Goal: Contribute content: Contribute content

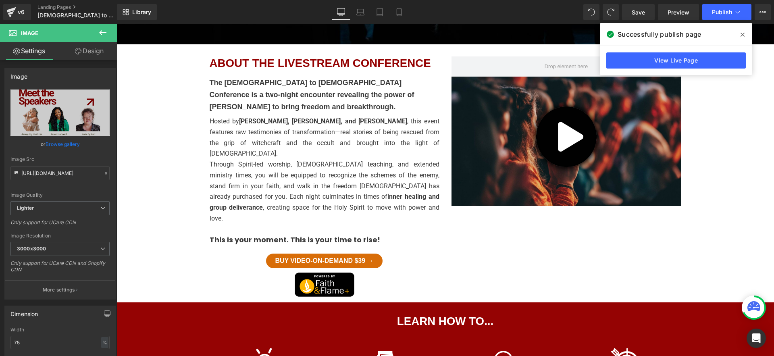
scroll to position [94, 0]
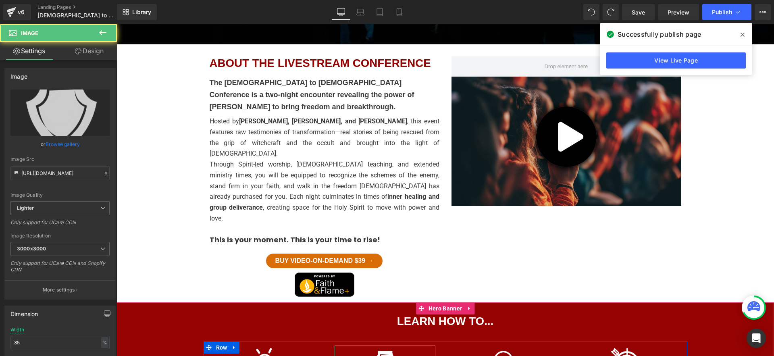
scroll to position [334, 0]
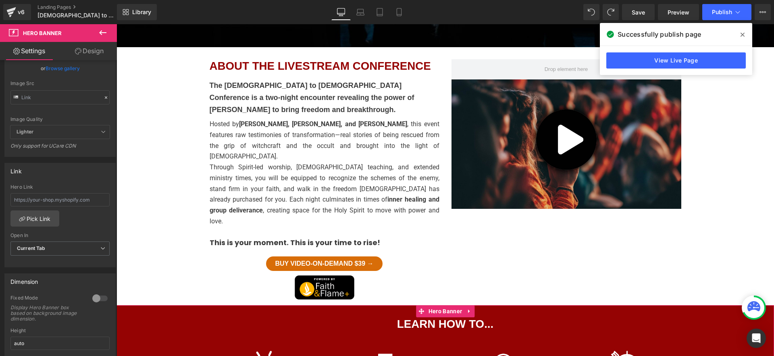
scroll to position [60, 0]
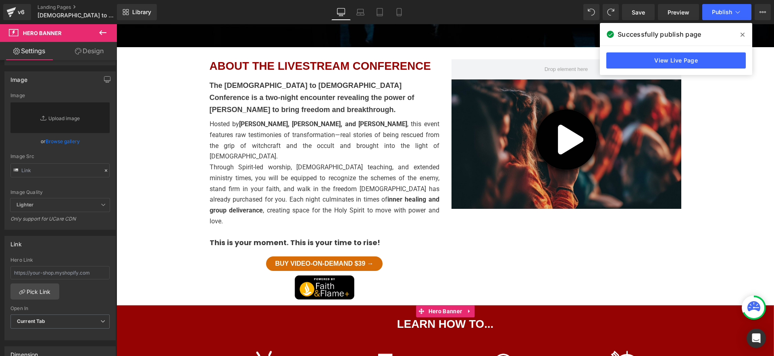
click at [88, 52] on link "Design" at bounding box center [89, 51] width 58 height 18
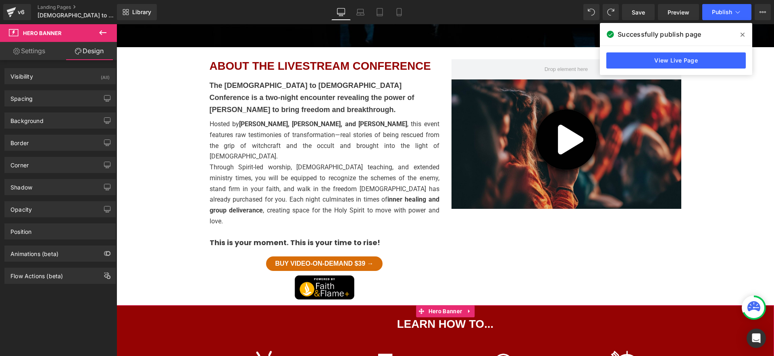
type input "#950303"
type input "100"
click at [46, 125] on div "Background" at bounding box center [60, 120] width 110 height 15
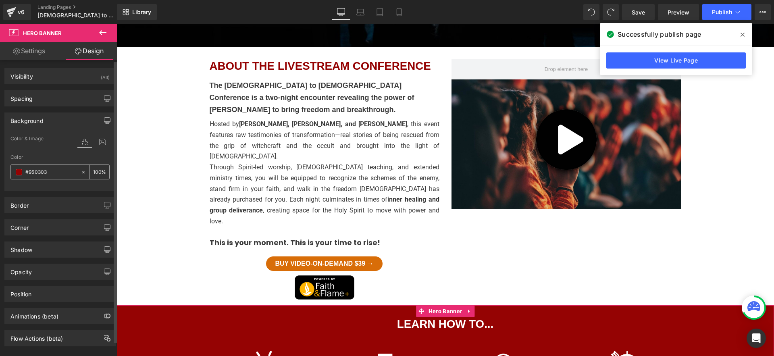
click at [19, 172] on span at bounding box center [19, 172] width 6 height 6
click at [45, 174] on input "#950303" at bounding box center [51, 172] width 52 height 9
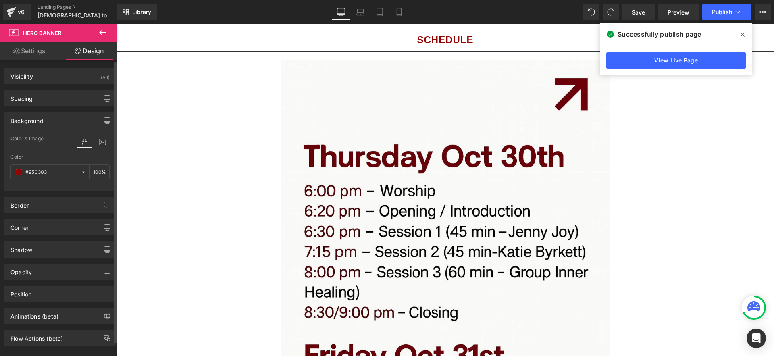
scroll to position [0, 0]
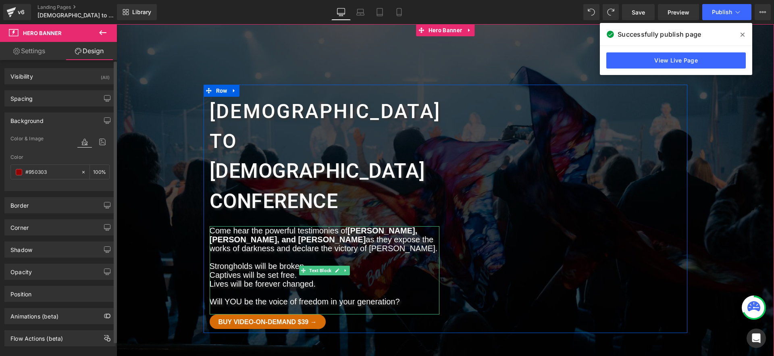
drag, startPoint x: 418, startPoint y: 244, endPoint x: 257, endPoint y: 193, distance: 169.0
click at [197, 173] on span "[DEMOGRAPHIC_DATA] to Heading [DEMOGRAPHIC_DATA] conference Heading Come hear t…" at bounding box center [446, 209] width 658 height 248
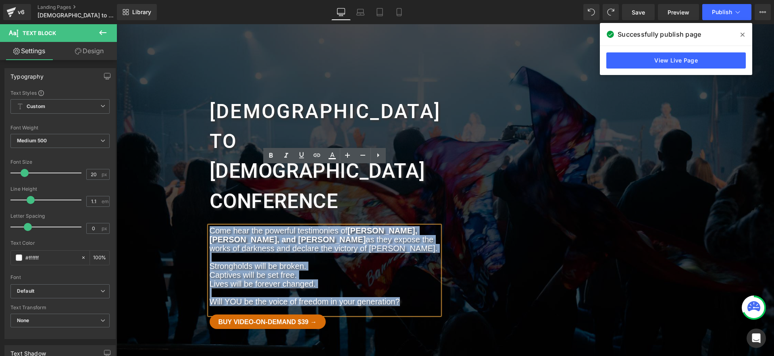
copy div "Come hear the powerful testimonies of [PERSON_NAME], [PERSON_NAME], and [PERSON…"
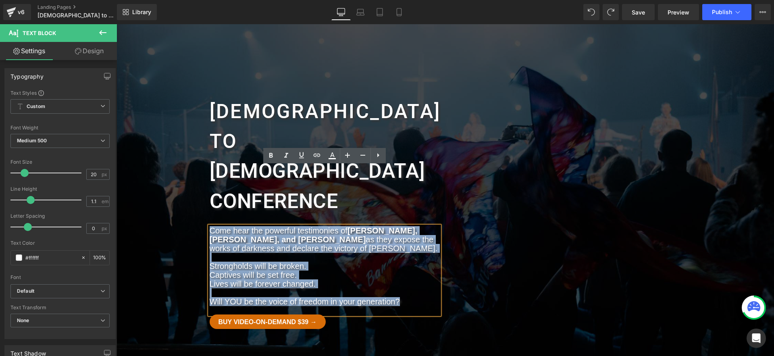
click at [557, 75] on div at bounding box center [446, 202] width 658 height 357
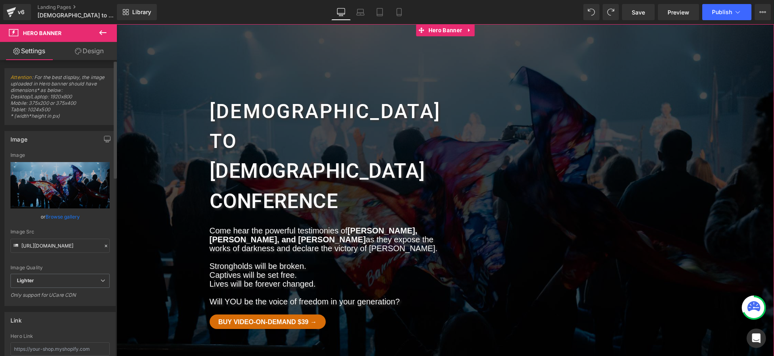
click at [60, 217] on link "Browse gallery" at bounding box center [63, 217] width 34 height 14
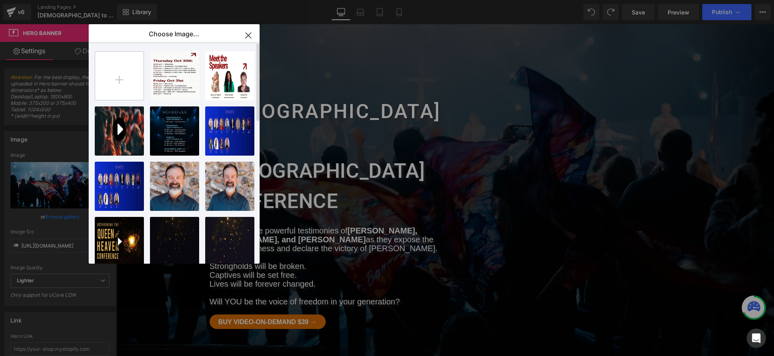
click at [117, 75] on input "file" at bounding box center [119, 76] width 48 height 48
type input "C:\fakepath\wcct.png"
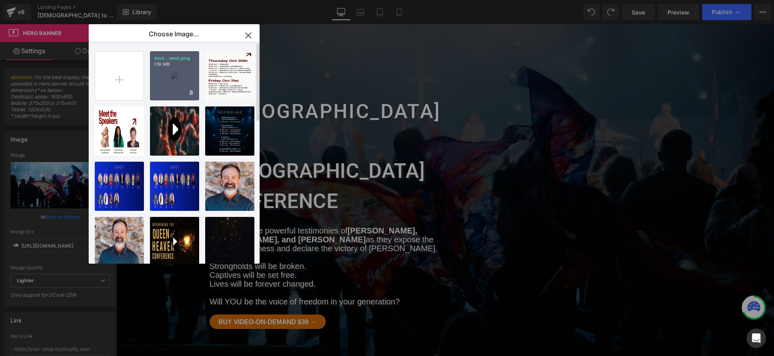
click at [175, 77] on div "wcct...wcct.png 1.19 MB" at bounding box center [174, 75] width 49 height 49
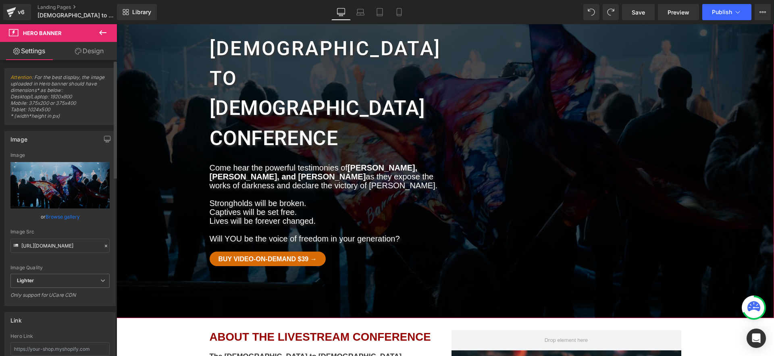
click at [65, 218] on link "Browse gallery" at bounding box center [63, 217] width 34 height 14
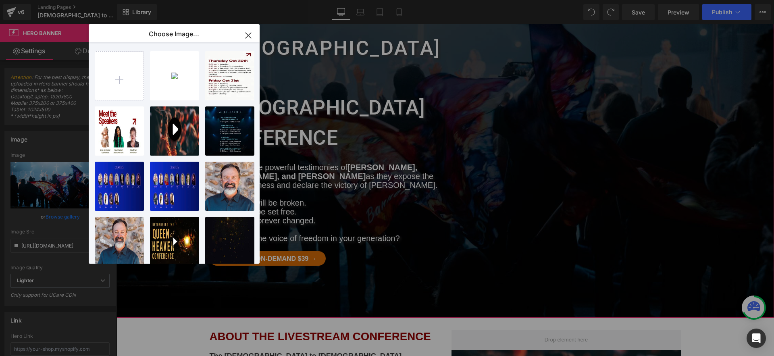
scroll to position [63, 0]
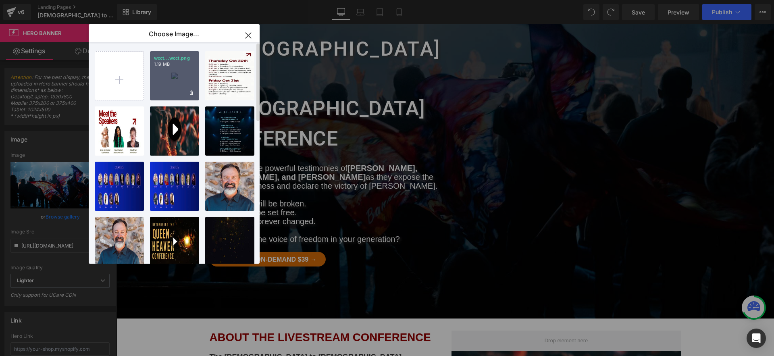
click at [163, 77] on div "wcct...wcct.png 1.19 MB" at bounding box center [174, 75] width 49 height 49
type input "[URL][DOMAIN_NAME]"
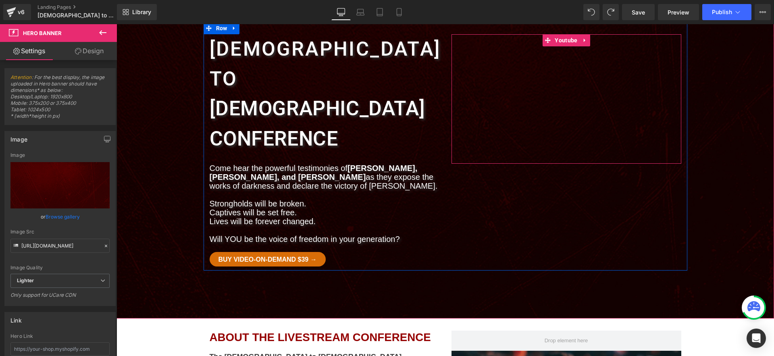
scroll to position [0, 0]
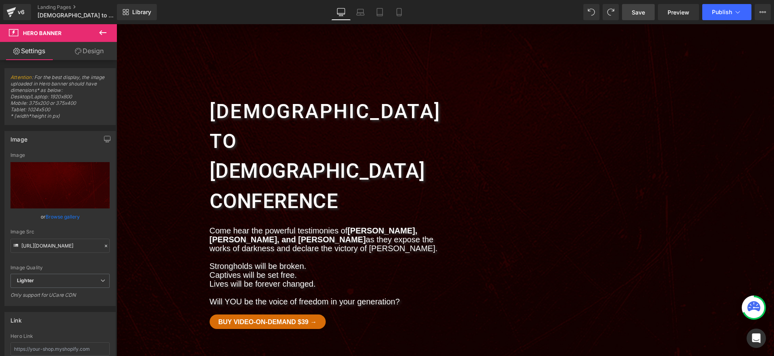
click at [648, 13] on link "Save" at bounding box center [638, 12] width 33 height 16
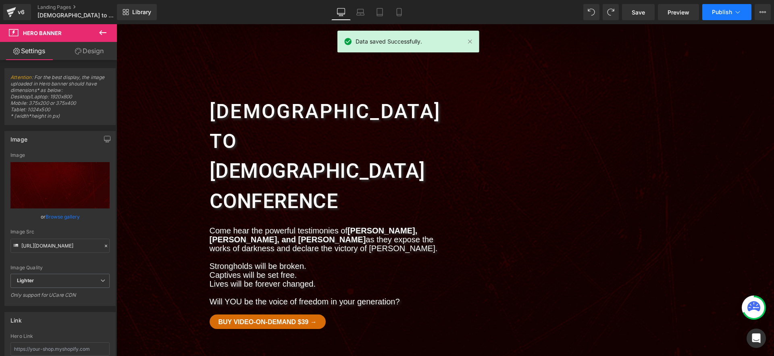
click at [717, 15] on span "Publish" at bounding box center [722, 12] width 20 height 6
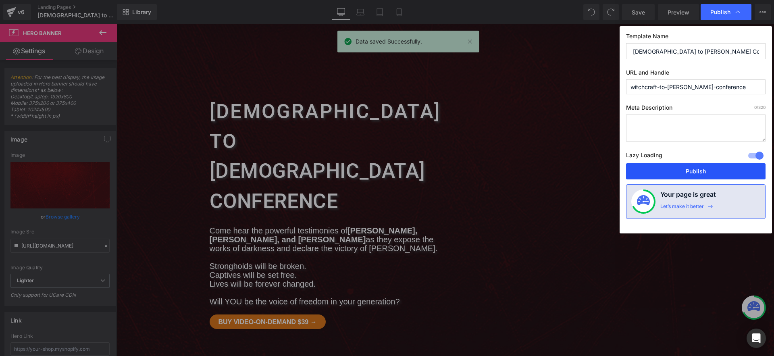
click at [662, 176] on button "Publish" at bounding box center [696, 171] width 140 height 16
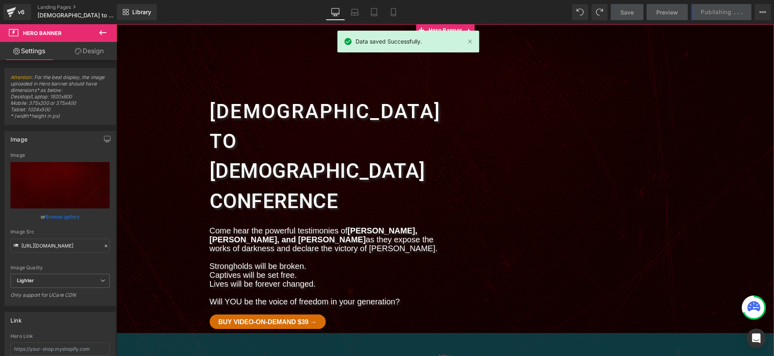
drag, startPoint x: 615, startPoint y: 286, endPoint x: 637, endPoint y: 275, distance: 25.1
click at [615, 333] on div "119px" at bounding box center [446, 357] width 658 height 48
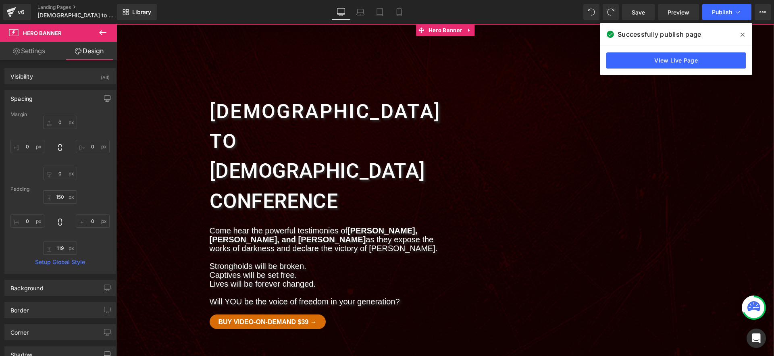
click at [162, 142] on span "[DEMOGRAPHIC_DATA] to Heading [DEMOGRAPHIC_DATA] conference Heading Come hear t…" at bounding box center [446, 209] width 658 height 248
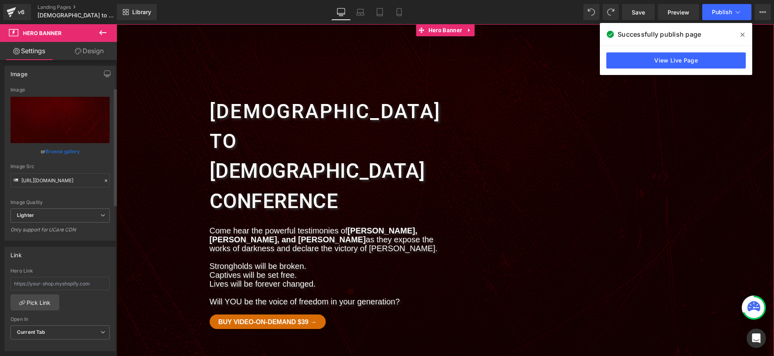
scroll to position [73, 0]
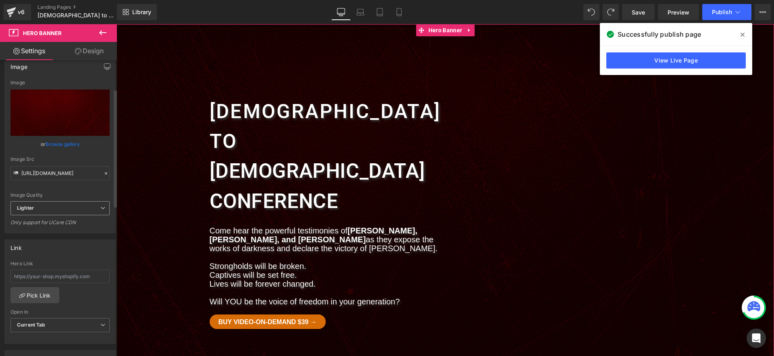
click at [54, 217] on div "Lighter Lighter Lightest" at bounding box center [59, 210] width 99 height 18
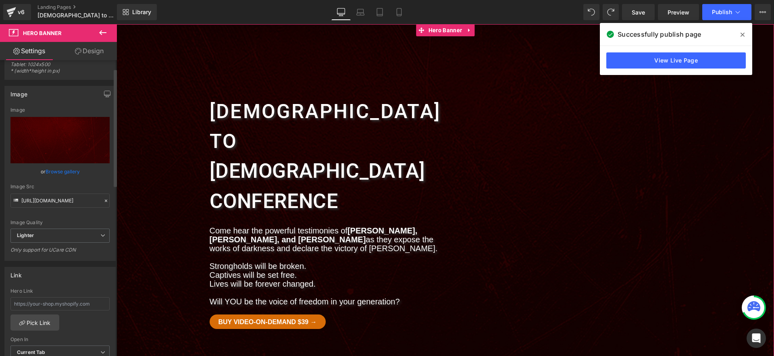
scroll to position [0, 0]
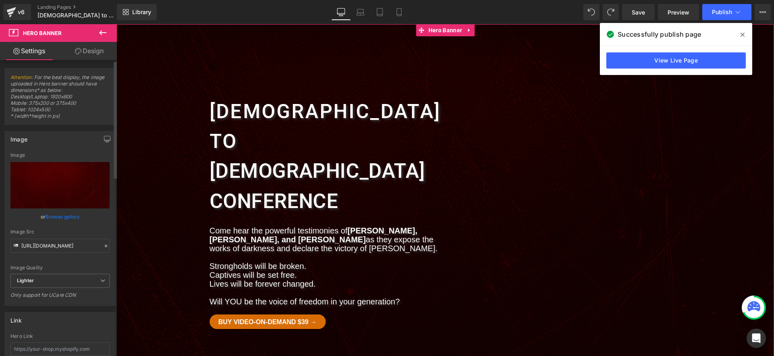
click at [56, 217] on link "Browse gallery" at bounding box center [63, 217] width 34 height 14
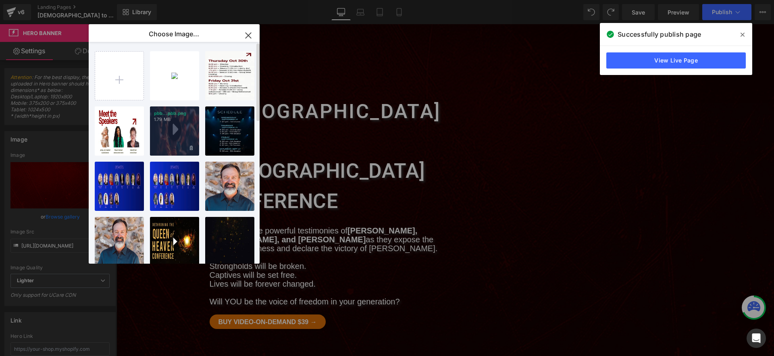
click at [172, 123] on div "pbb...pbb.png 1.79 MB" at bounding box center [174, 130] width 49 height 49
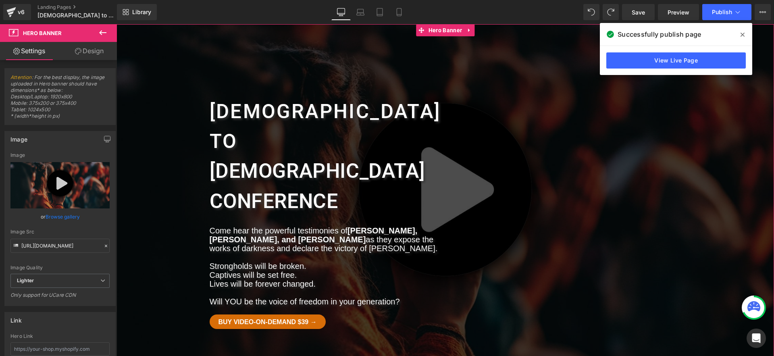
click at [58, 215] on link "Browse gallery" at bounding box center [63, 217] width 34 height 14
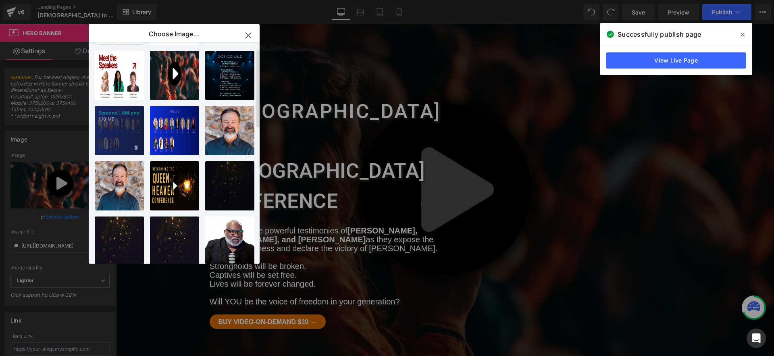
scroll to position [56, 0]
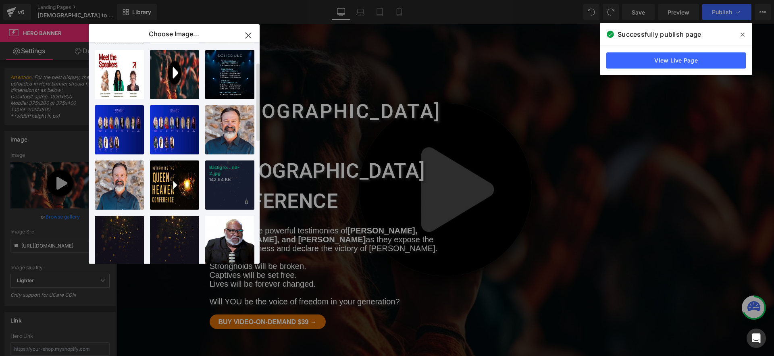
click at [226, 189] on div "Backgro...nd-2.jpg 142.64 KB" at bounding box center [229, 184] width 49 height 49
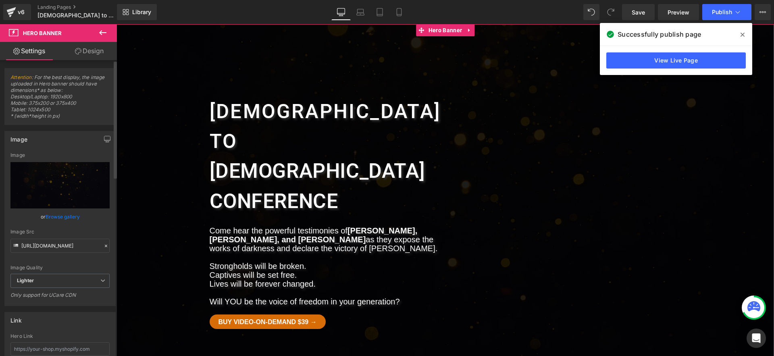
click at [50, 218] on link "Browse gallery" at bounding box center [63, 217] width 34 height 14
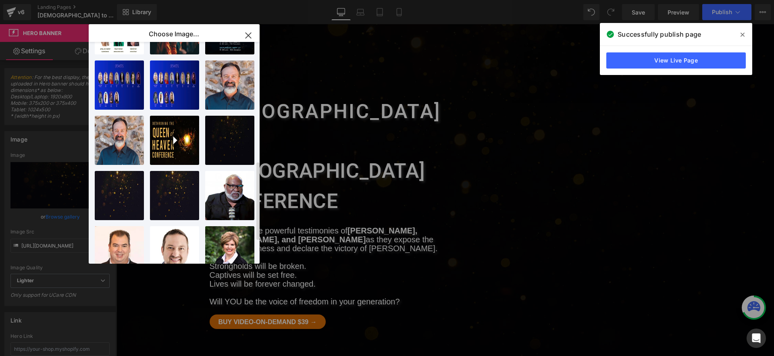
scroll to position [0, 0]
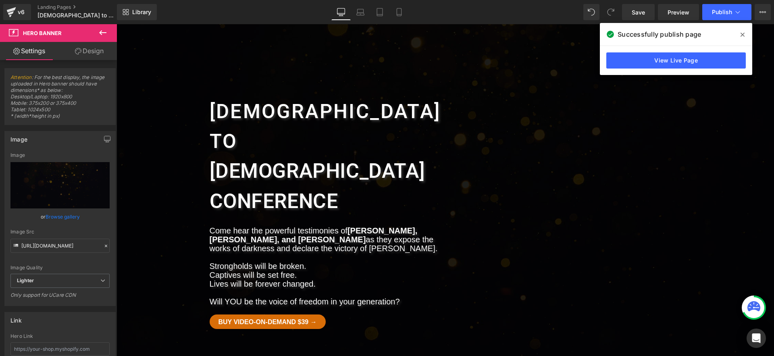
drag, startPoint x: 614, startPoint y: 87, endPoint x: 498, endPoint y: 63, distance: 119.0
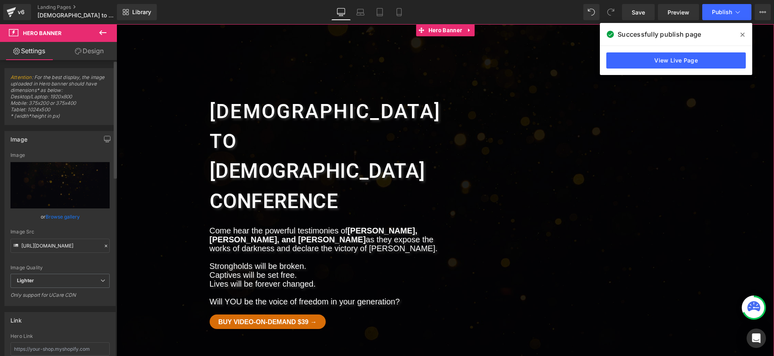
click at [73, 213] on link "Browse gallery" at bounding box center [63, 217] width 34 height 14
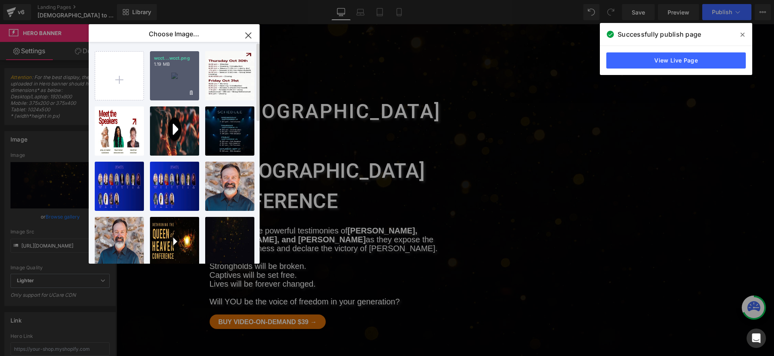
click at [171, 88] on div "wcct...wcct.png 1.19 MB" at bounding box center [174, 75] width 49 height 49
type input "[URL][DOMAIN_NAME]"
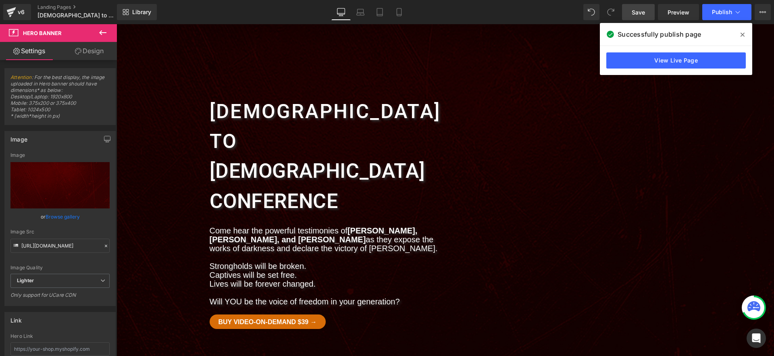
click at [631, 13] on link "Save" at bounding box center [638, 12] width 33 height 16
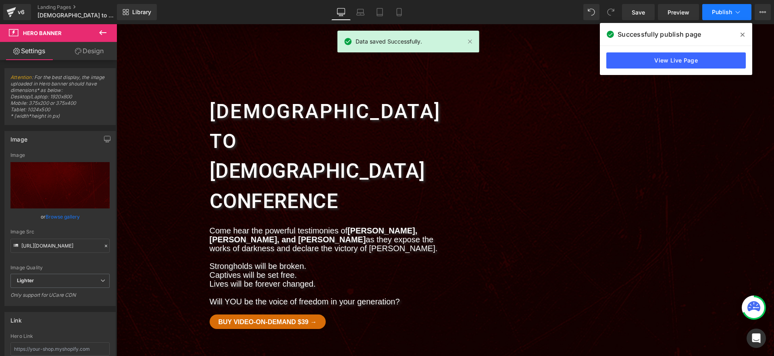
click at [719, 13] on span "Publish" at bounding box center [722, 12] width 20 height 6
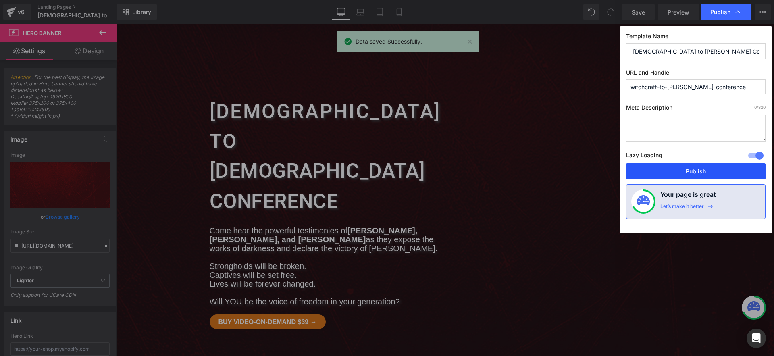
click at [663, 169] on button "Publish" at bounding box center [696, 171] width 140 height 16
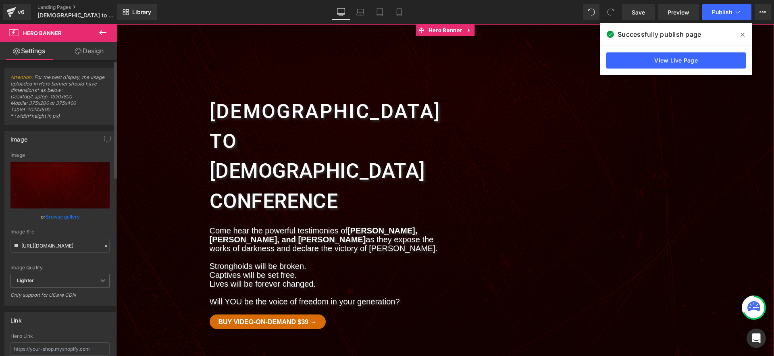
click at [67, 216] on link "Browse gallery" at bounding box center [63, 217] width 34 height 14
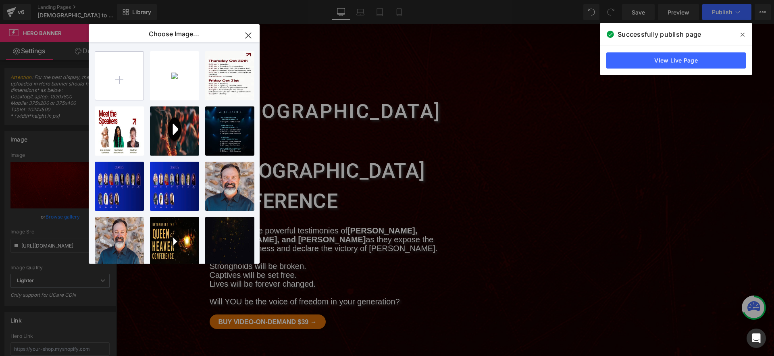
click at [135, 92] on input "file" at bounding box center [119, 76] width 48 height 48
type input "C:\fakepath\wttt.png"
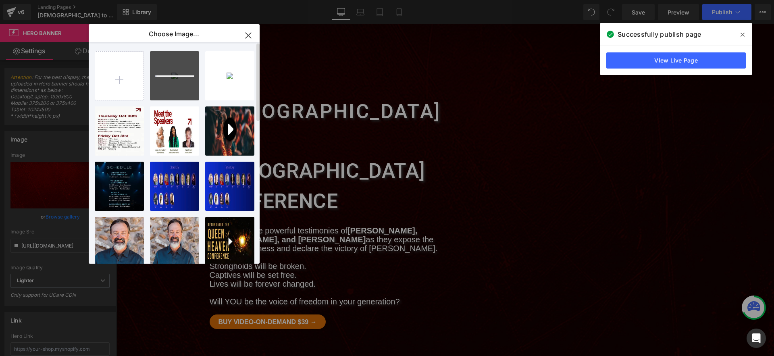
click at [163, 77] on div at bounding box center [174, 75] width 49 height 49
click at [175, 76] on div "wttt...wttt.png 2.05 MB" at bounding box center [174, 75] width 49 height 49
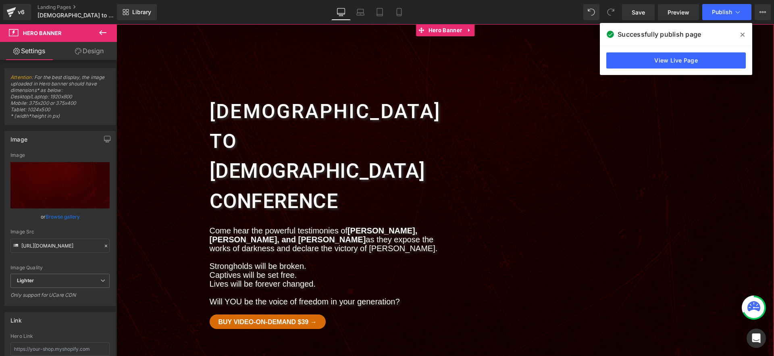
click at [54, 213] on link "Browse gallery" at bounding box center [63, 217] width 34 height 14
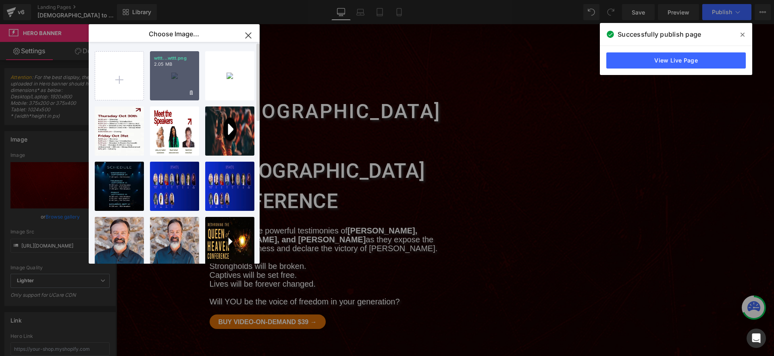
click at [168, 85] on div "wttt...wttt.png 2.05 MB" at bounding box center [174, 75] width 49 height 49
type input "[URL][DOMAIN_NAME]"
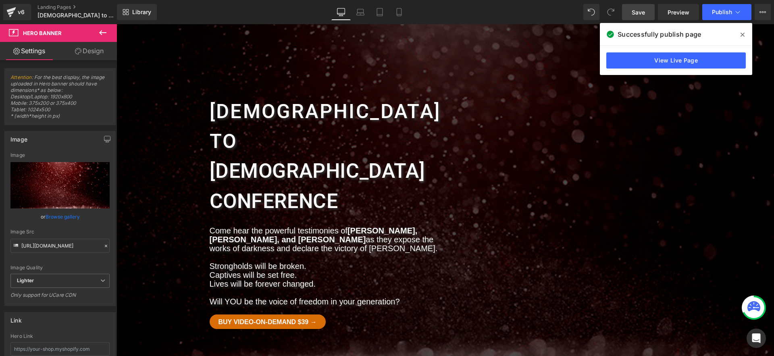
click at [642, 14] on span "Save" at bounding box center [638, 12] width 13 height 8
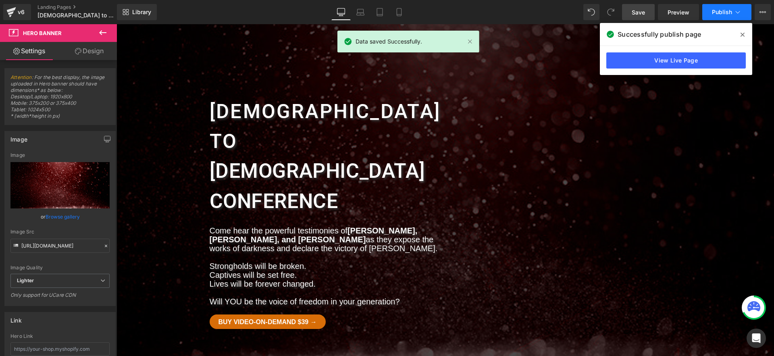
click at [723, 17] on button "Publish" at bounding box center [726, 12] width 49 height 16
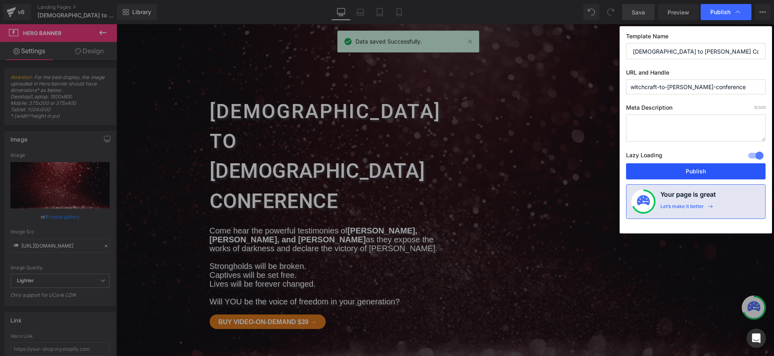
click at [683, 172] on button "Publish" at bounding box center [696, 171] width 140 height 16
